Goal: Information Seeking & Learning: Learn about a topic

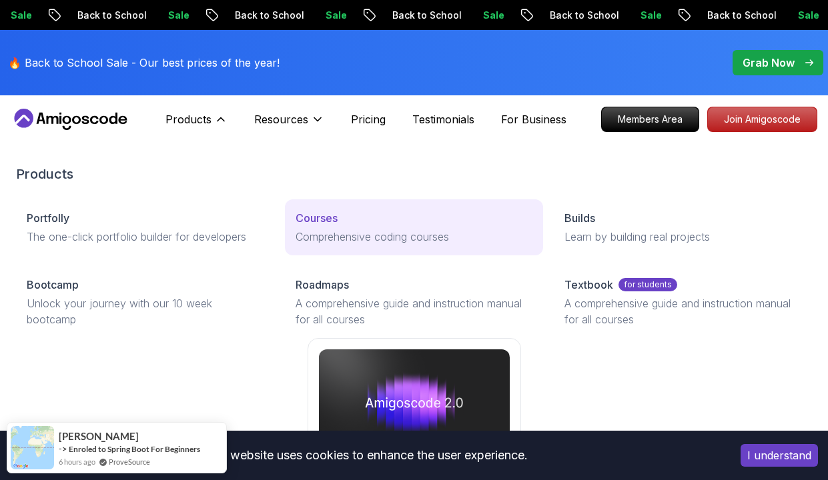
click at [305, 216] on p "Courses" at bounding box center [317, 218] width 42 height 16
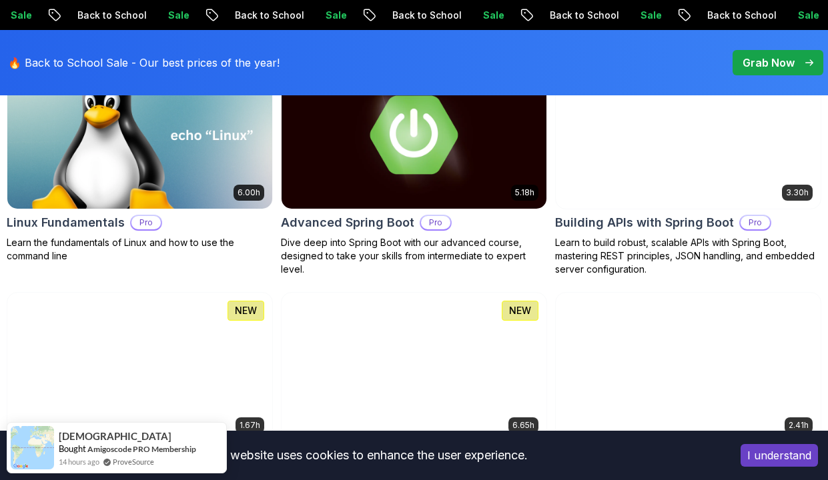
scroll to position [468, 0]
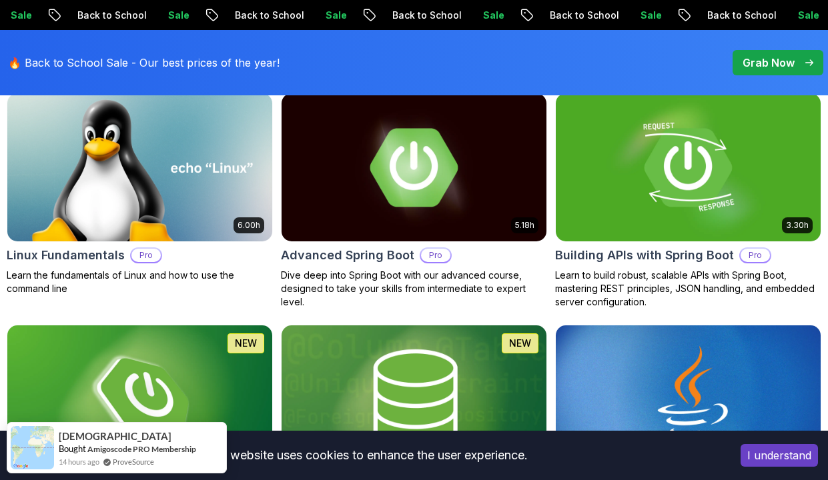
click at [780, 58] on p "Grab Now" at bounding box center [768, 63] width 52 height 16
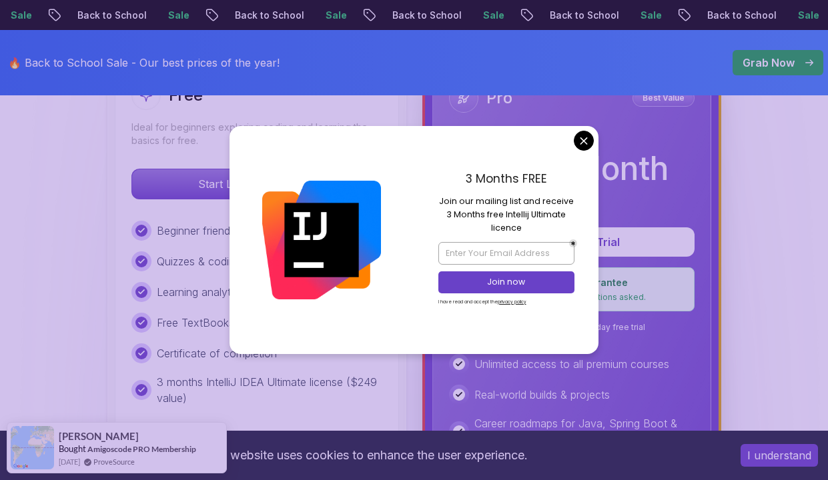
scroll to position [438, 0]
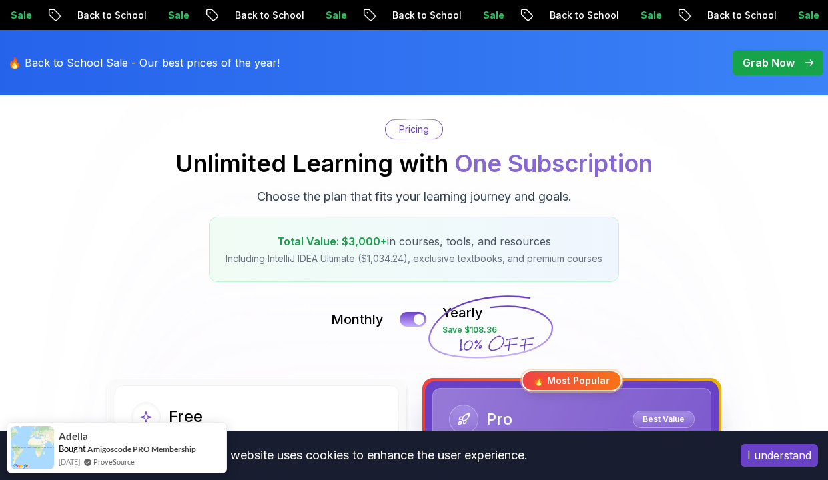
scroll to position [0, 0]
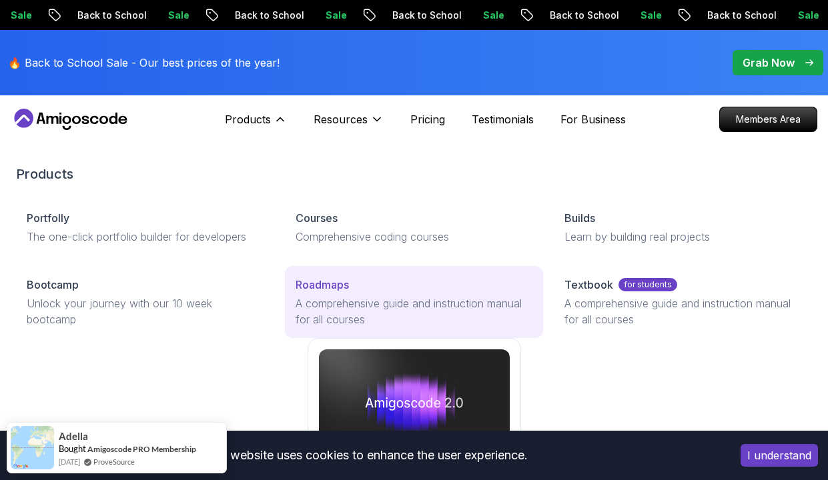
click at [344, 292] on p "Roadmaps" at bounding box center [322, 285] width 53 height 16
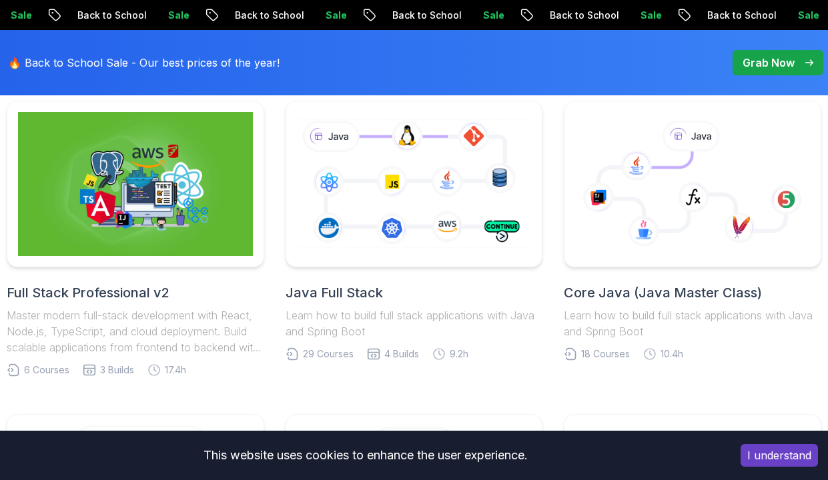
scroll to position [362, 0]
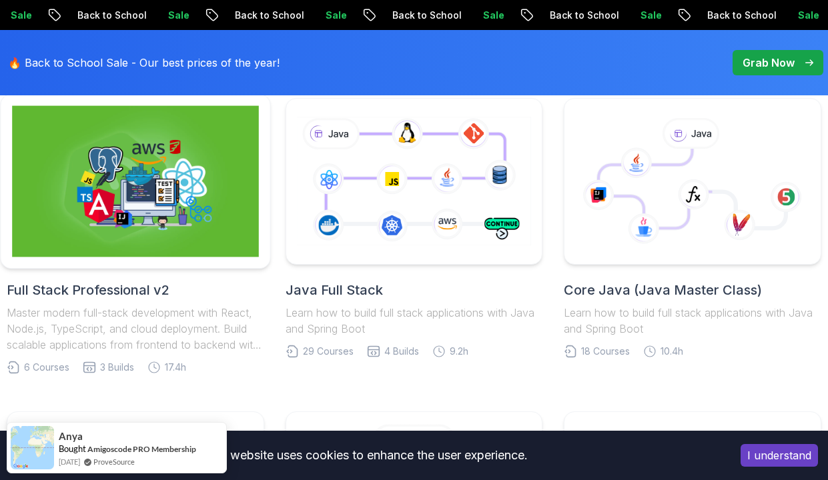
click at [199, 231] on img at bounding box center [135, 181] width 246 height 151
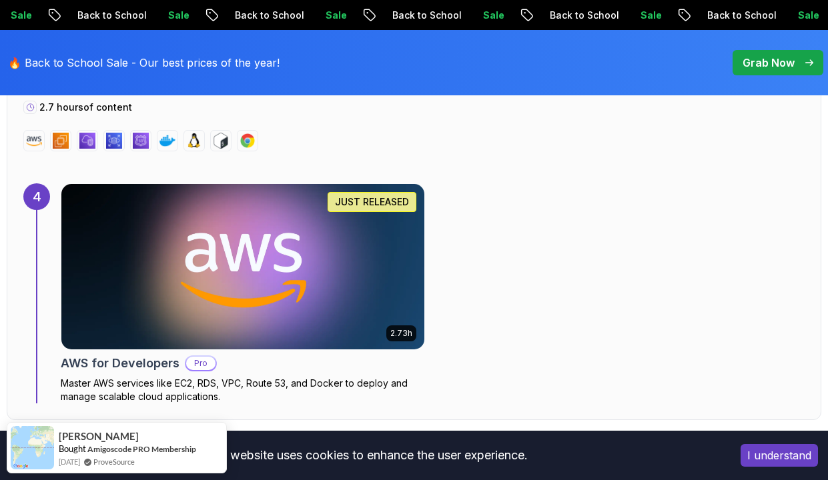
scroll to position [2156, 0]
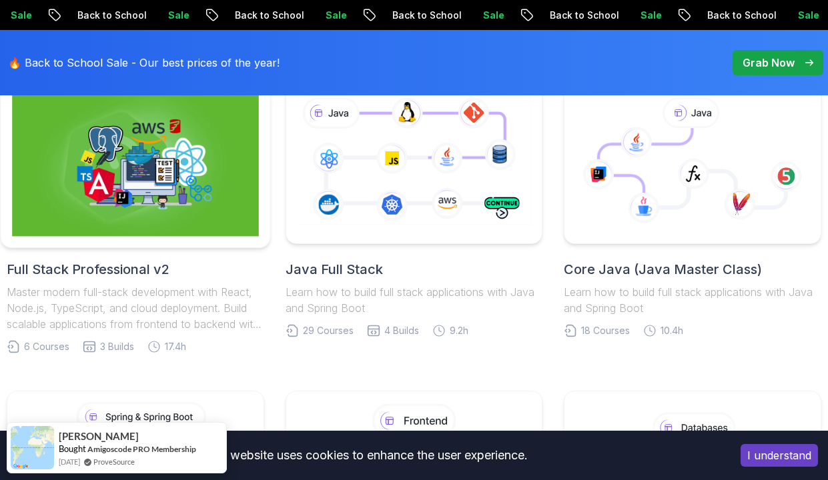
scroll to position [381, 0]
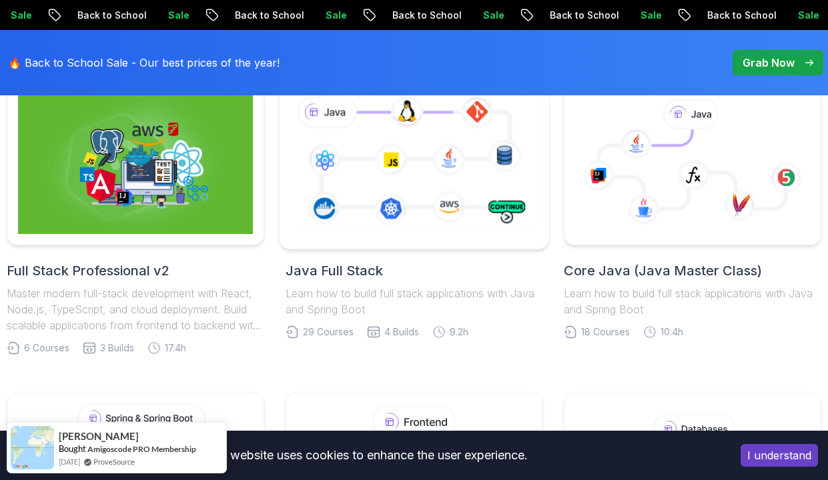
click at [424, 222] on icon at bounding box center [413, 162] width 251 height 140
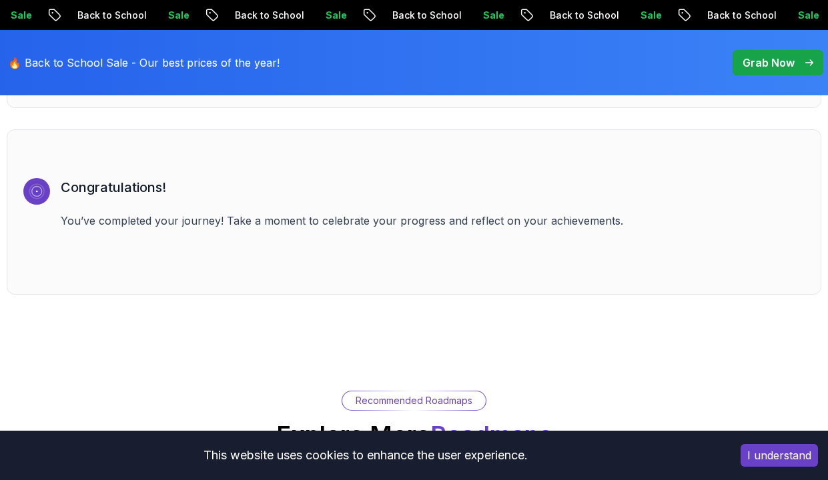
scroll to position [9457, 0]
